Goal: Download file/media

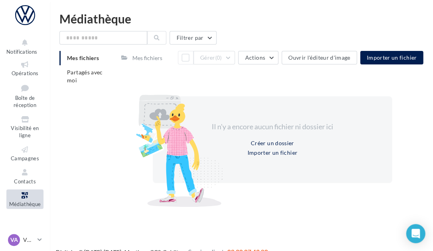
click at [92, 76] on div at bounding box center [152, 145] width 139 height 139
click at [78, 74] on span "Partagés avec moi" at bounding box center [85, 76] width 36 height 15
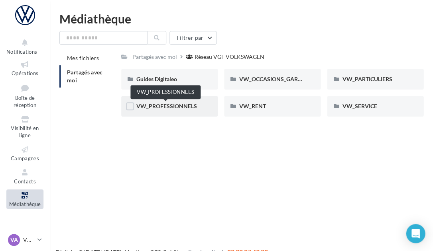
click at [175, 108] on span "VW_PROFESSIONNELS" at bounding box center [166, 106] width 61 height 7
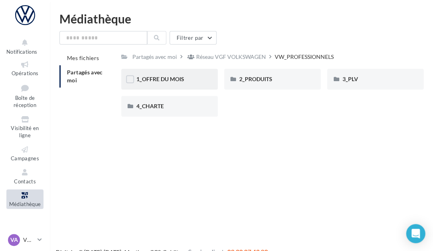
click at [181, 74] on div "1_OFFRE DU MOIS" at bounding box center [169, 79] width 96 height 21
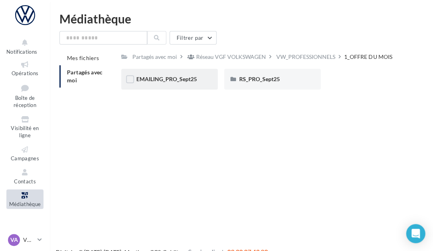
click at [180, 74] on div "EMAILING_PRO_Sept25" at bounding box center [169, 79] width 96 height 21
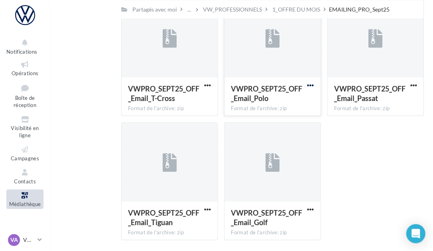
scroll to position [223, 0]
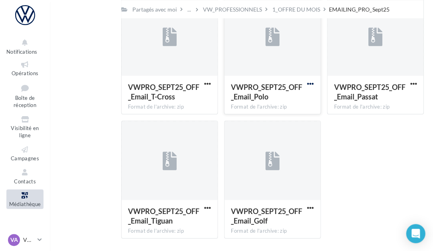
click at [309, 83] on span "button" at bounding box center [310, 83] width 7 height 7
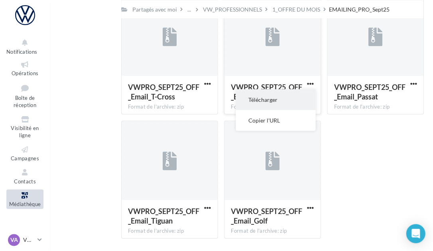
click at [277, 105] on button "Télécharger" at bounding box center [275, 99] width 80 height 21
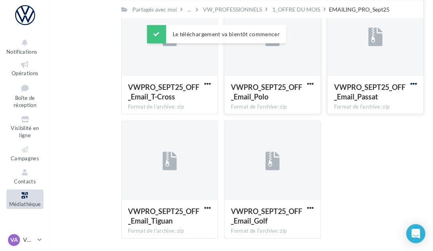
click at [409, 83] on span "button" at bounding box center [412, 83] width 7 height 7
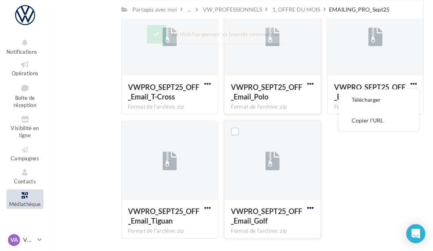
click at [310, 207] on span "button" at bounding box center [310, 207] width 7 height 7
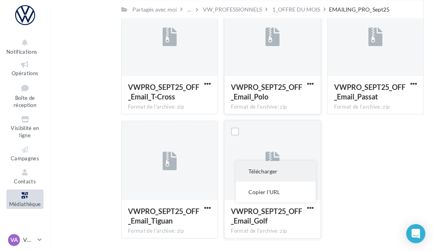
click at [270, 174] on button "Télécharger" at bounding box center [275, 171] width 80 height 21
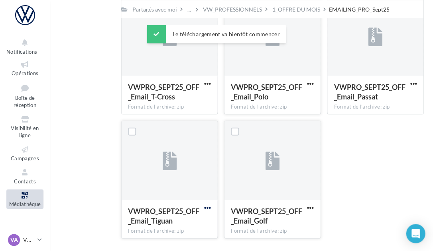
click at [209, 208] on span "button" at bounding box center [207, 207] width 7 height 7
click at [176, 174] on button "Télécharger" at bounding box center [173, 171] width 80 height 21
click at [411, 85] on span "button" at bounding box center [412, 83] width 7 height 7
click at [367, 104] on button "Télécharger" at bounding box center [378, 99] width 80 height 21
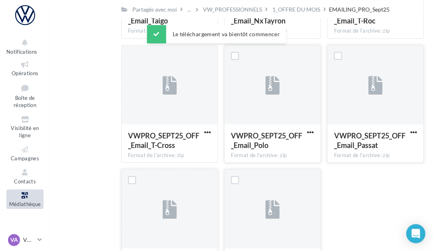
scroll to position [157, 0]
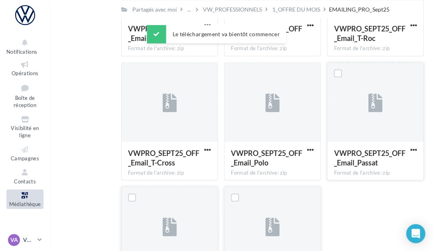
click at [25, 235] on div "VA VW AVIGNON vw-avi-[DEMOGRAPHIC_DATA]" at bounding box center [21, 240] width 26 height 12
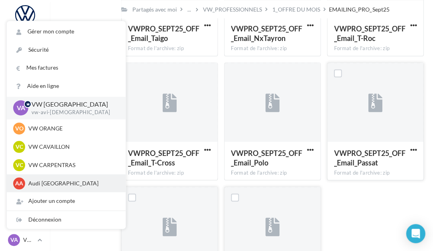
click at [45, 175] on div "AA Audi AVIGNON audi-avig-[DEMOGRAPHIC_DATA]" at bounding box center [66, 183] width 119 height 18
click at [44, 183] on p "Audi [GEOGRAPHIC_DATA]" at bounding box center [72, 184] width 88 height 8
